Goal: Information Seeking & Learning: Learn about a topic

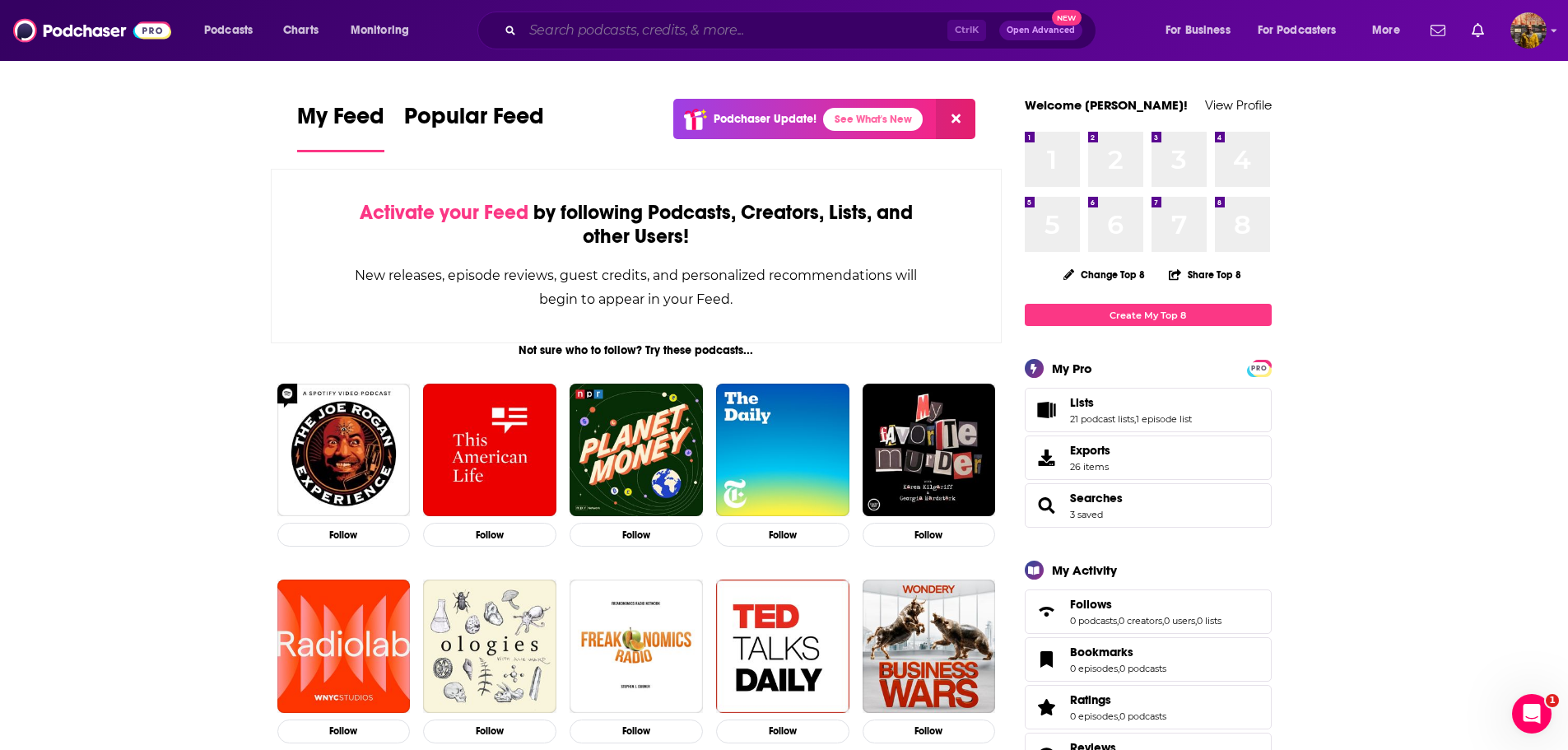
click at [760, 29] on input "Search podcasts, credits, & more..." at bounding box center [735, 30] width 425 height 26
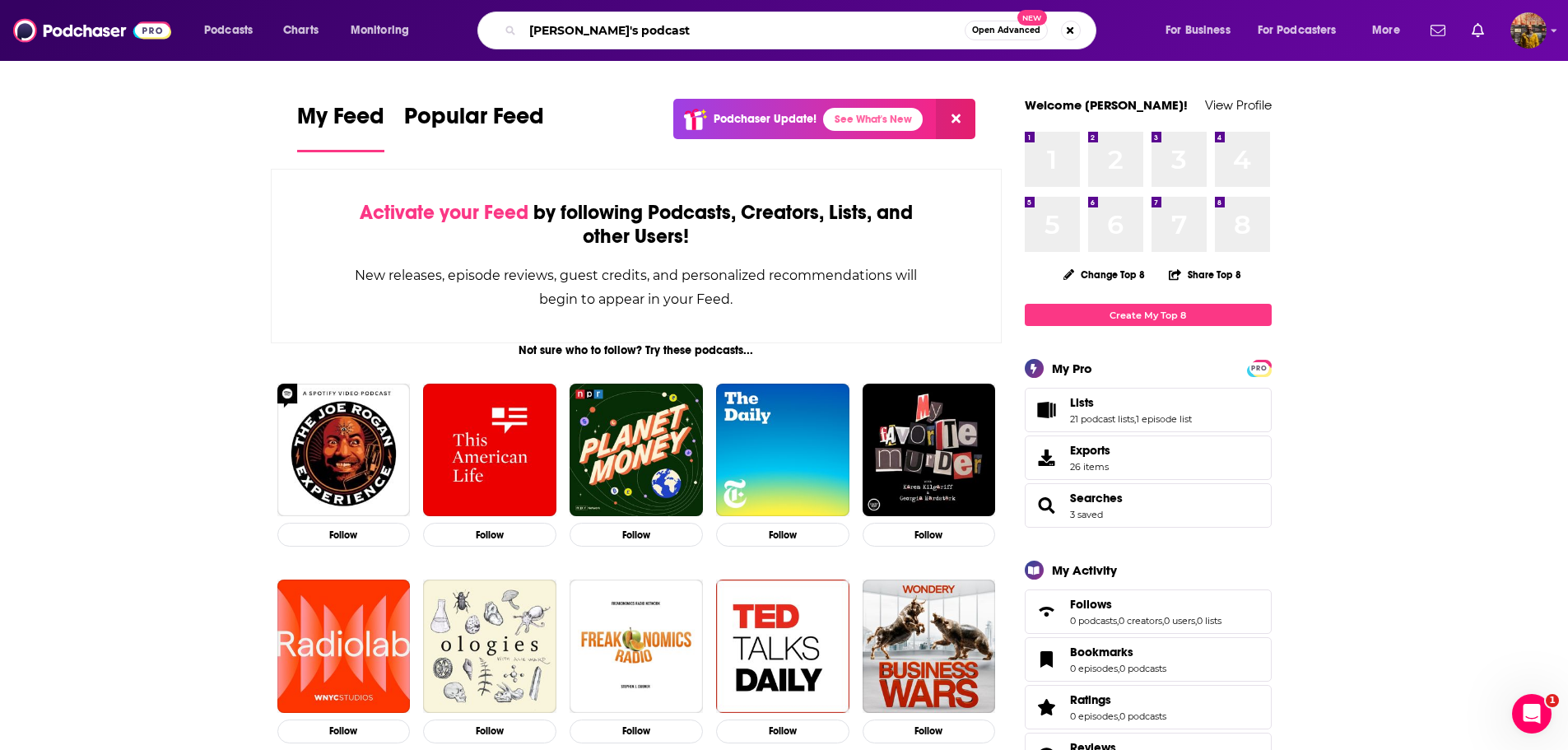
type input "[PERSON_NAME]'s podcast"
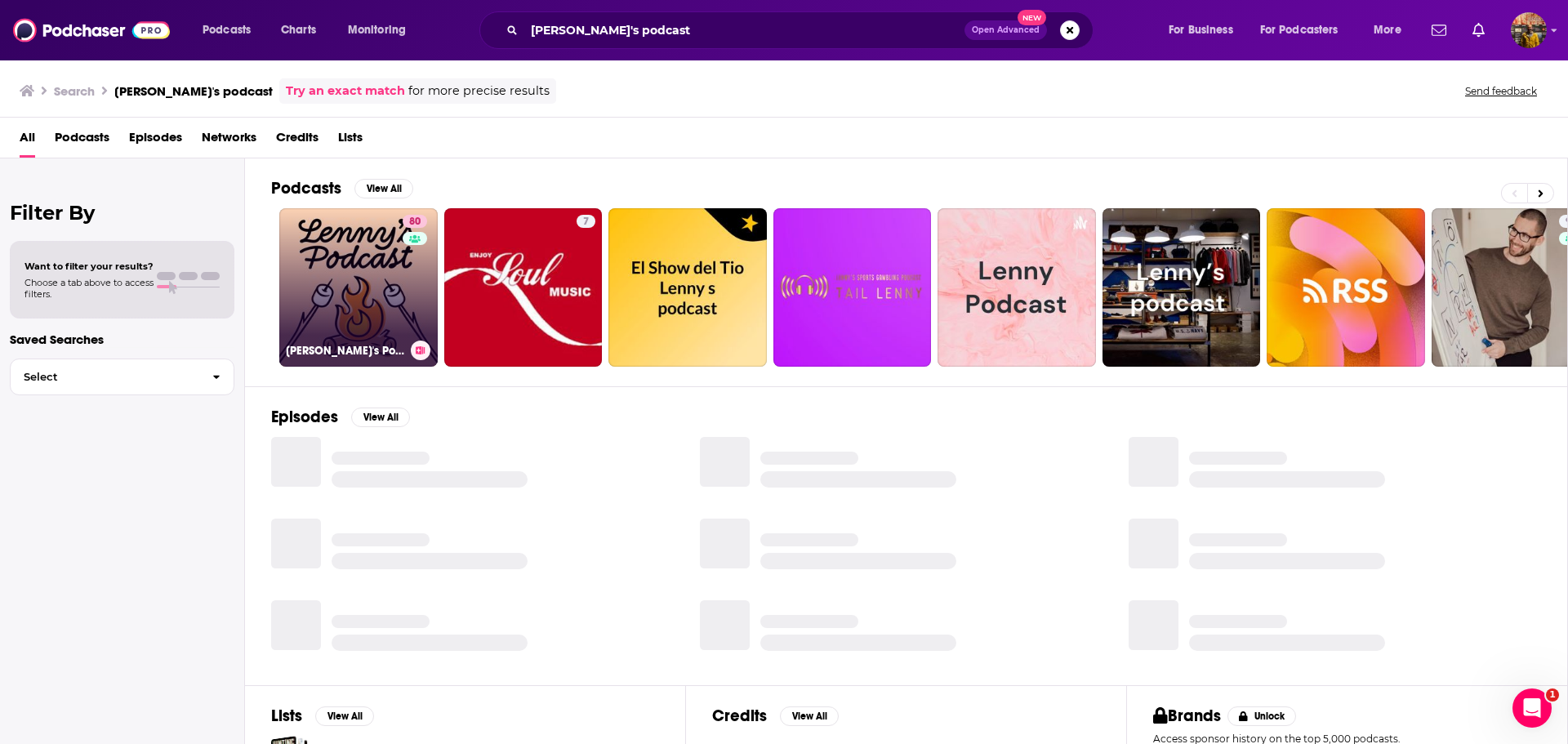
click at [343, 286] on link "80 [PERSON_NAME]'s Podcast: Product | Career | Growth" at bounding box center [358, 287] width 159 height 159
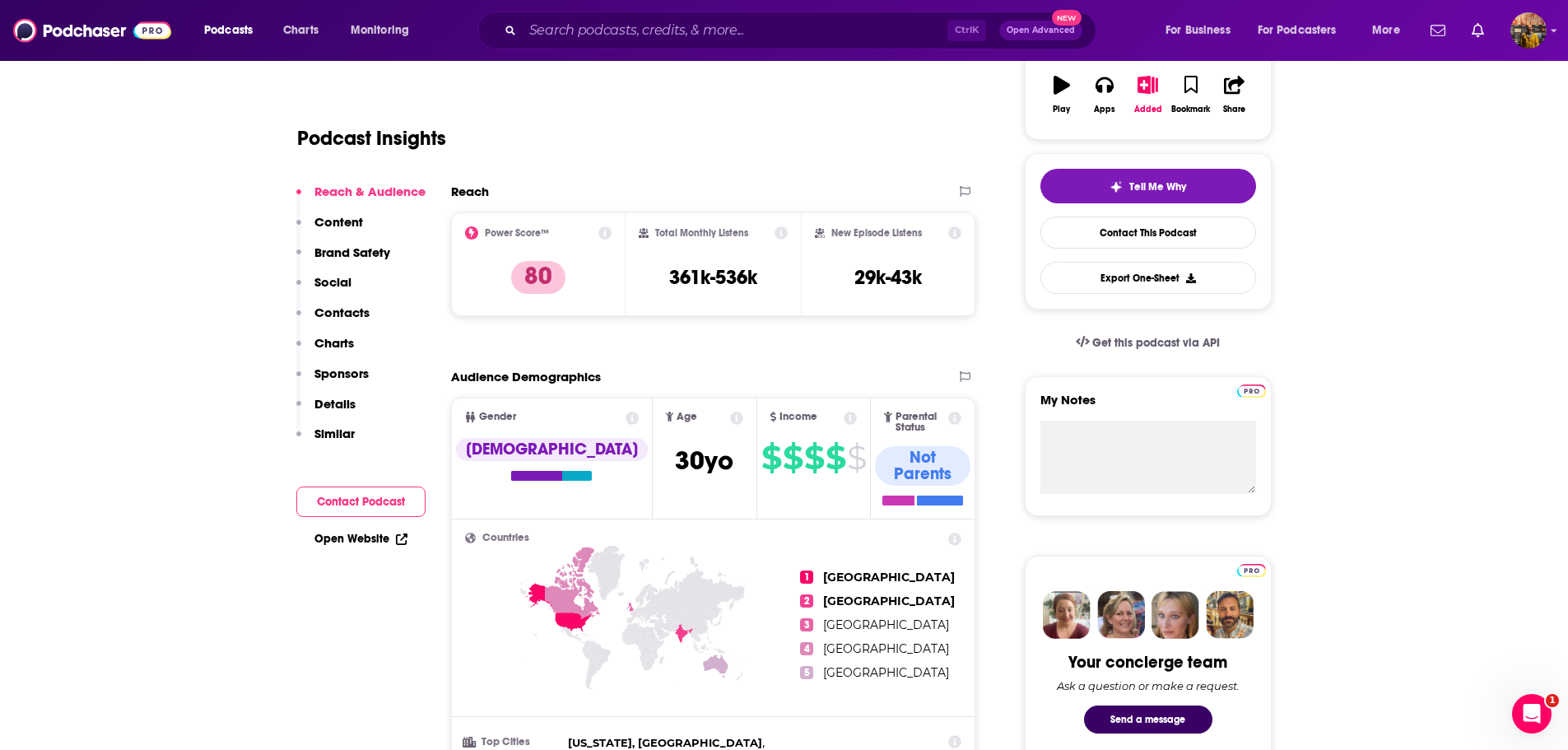
scroll to position [330, 0]
